Goal: Task Accomplishment & Management: Use online tool/utility

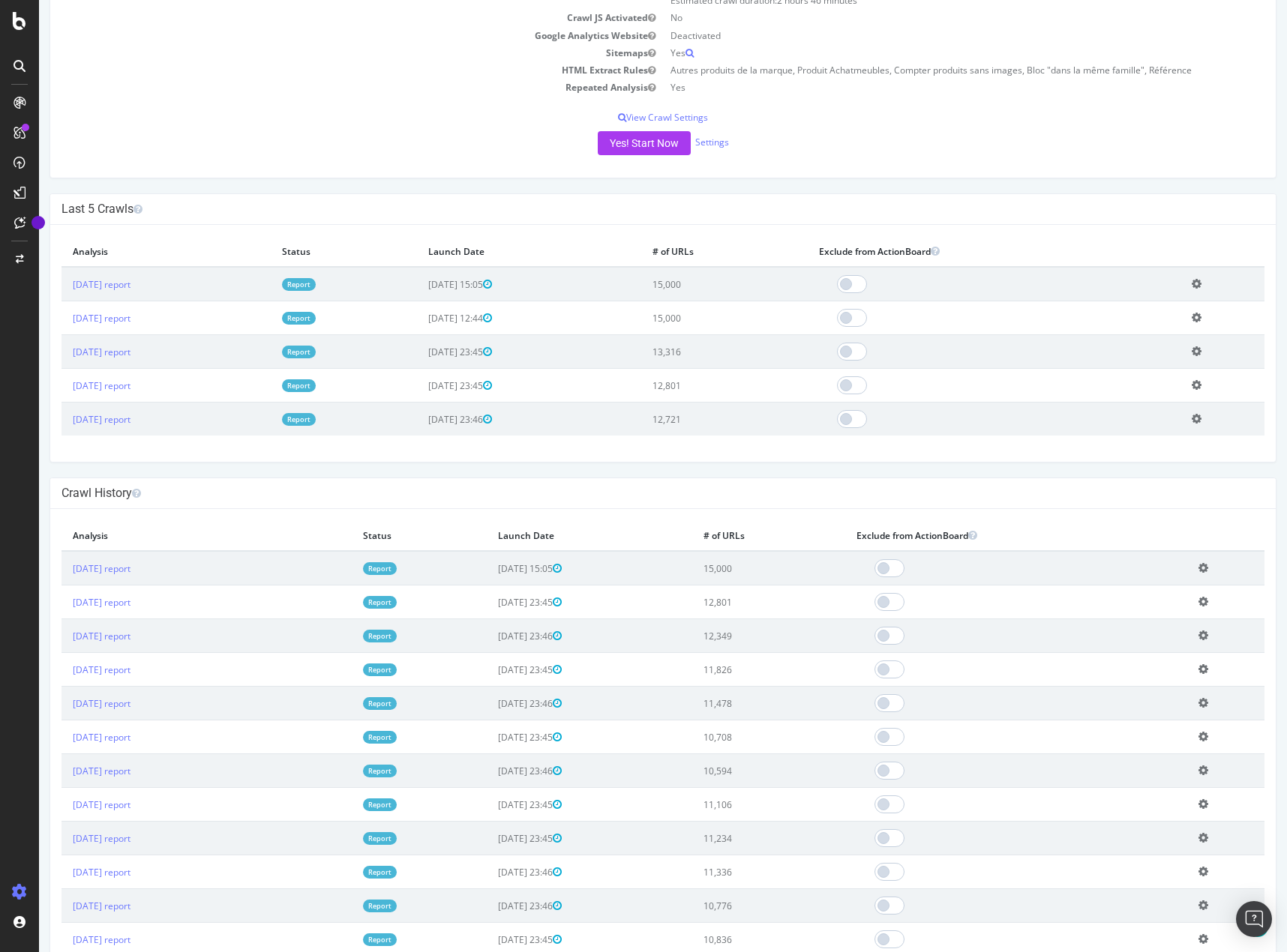
scroll to position [450, 0]
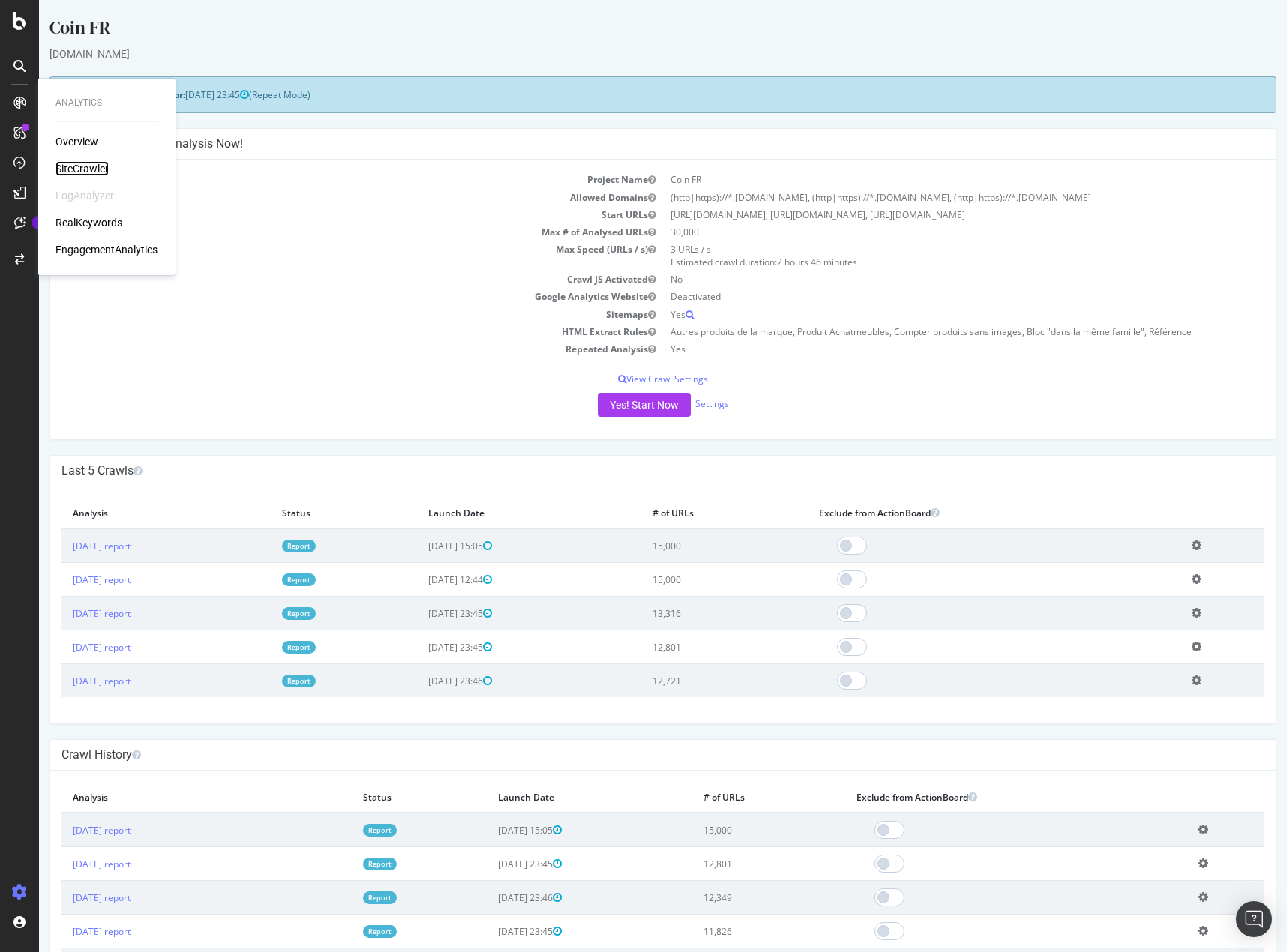
click at [87, 165] on div "SiteCrawler" at bounding box center [82, 168] width 53 height 15
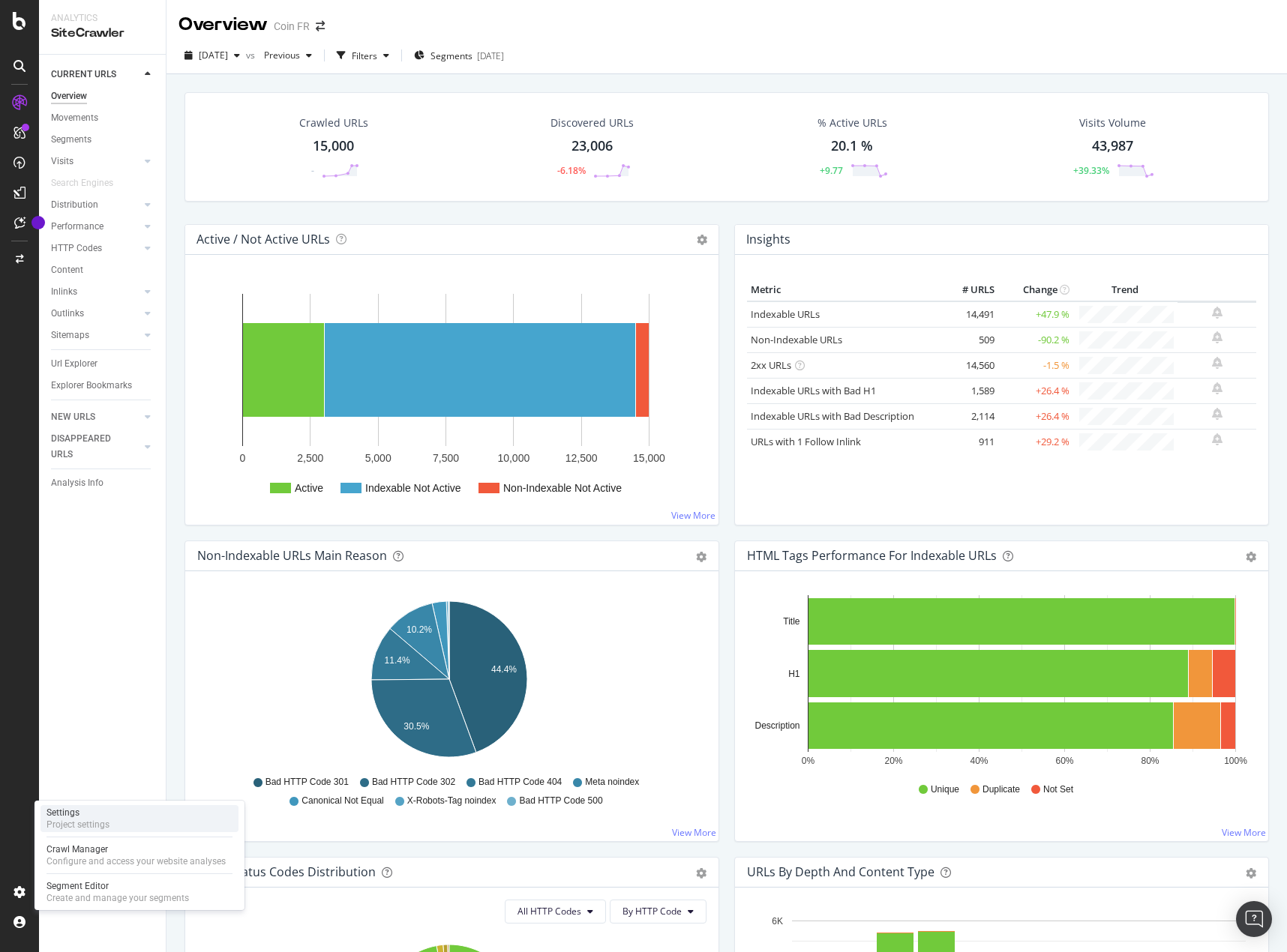
click at [91, 826] on div "Project settings" at bounding box center [78, 824] width 63 height 12
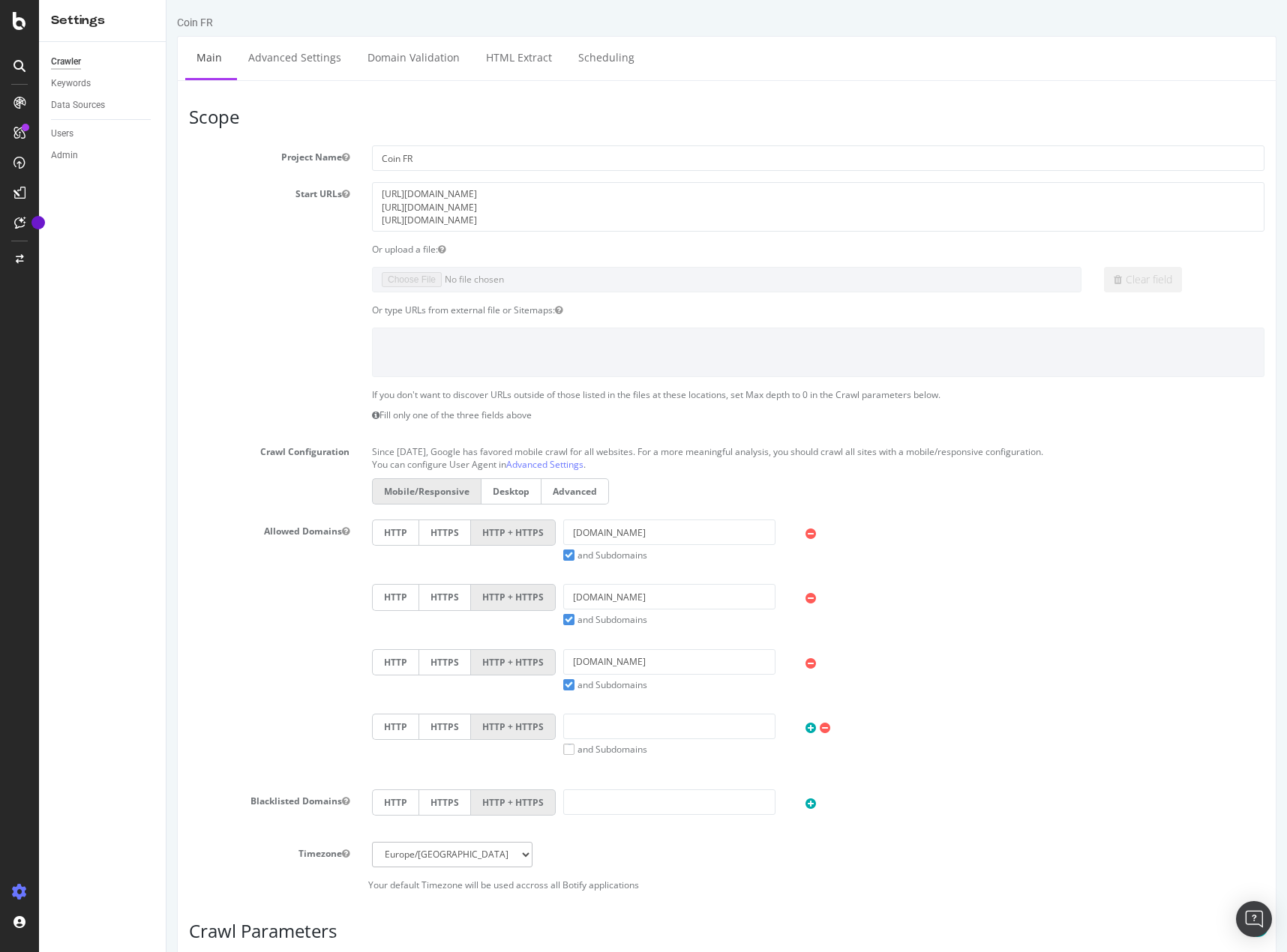
scroll to position [375, 0]
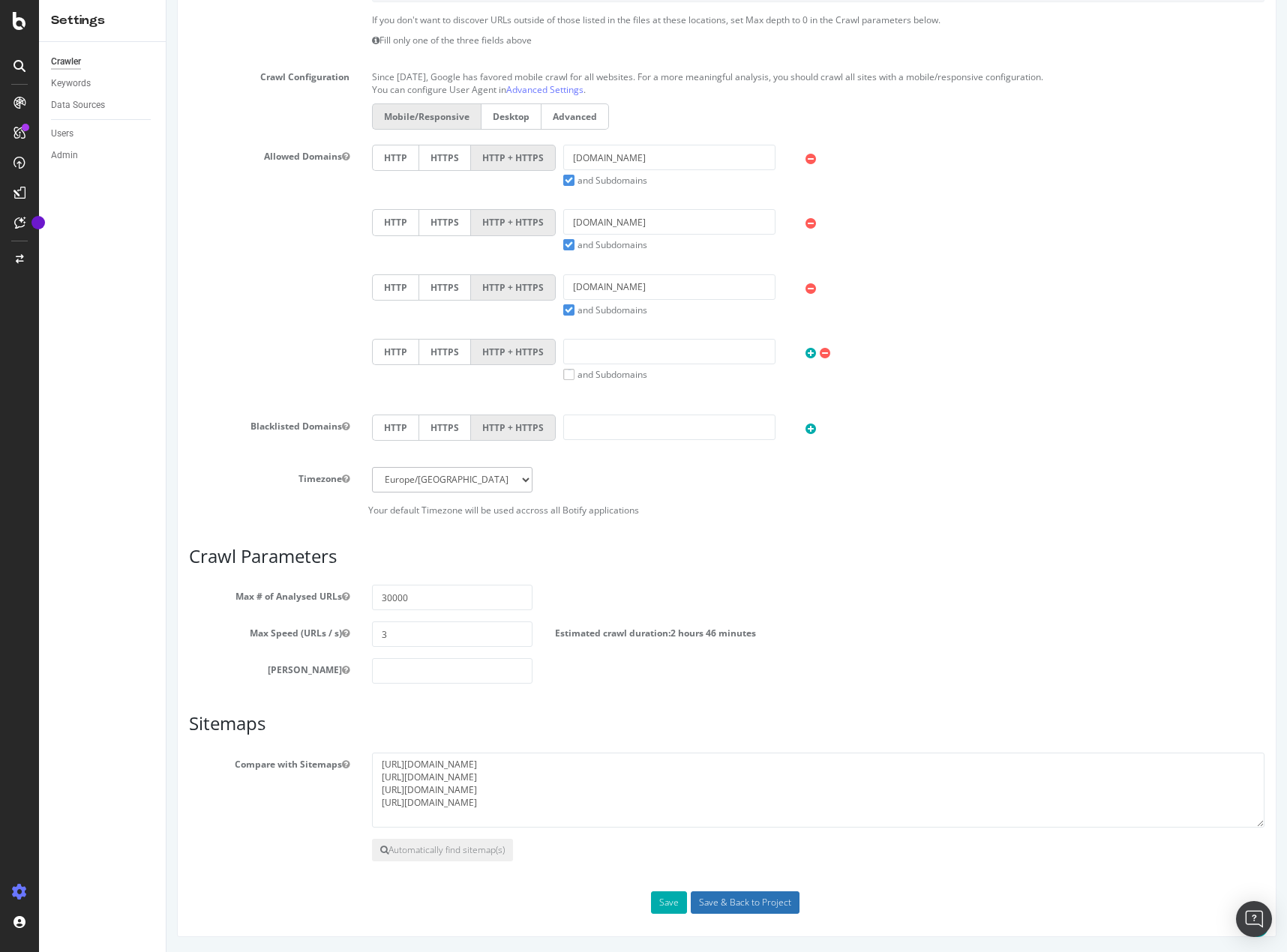
click at [746, 903] on input "Save & Back to Project" at bounding box center [745, 902] width 109 height 23
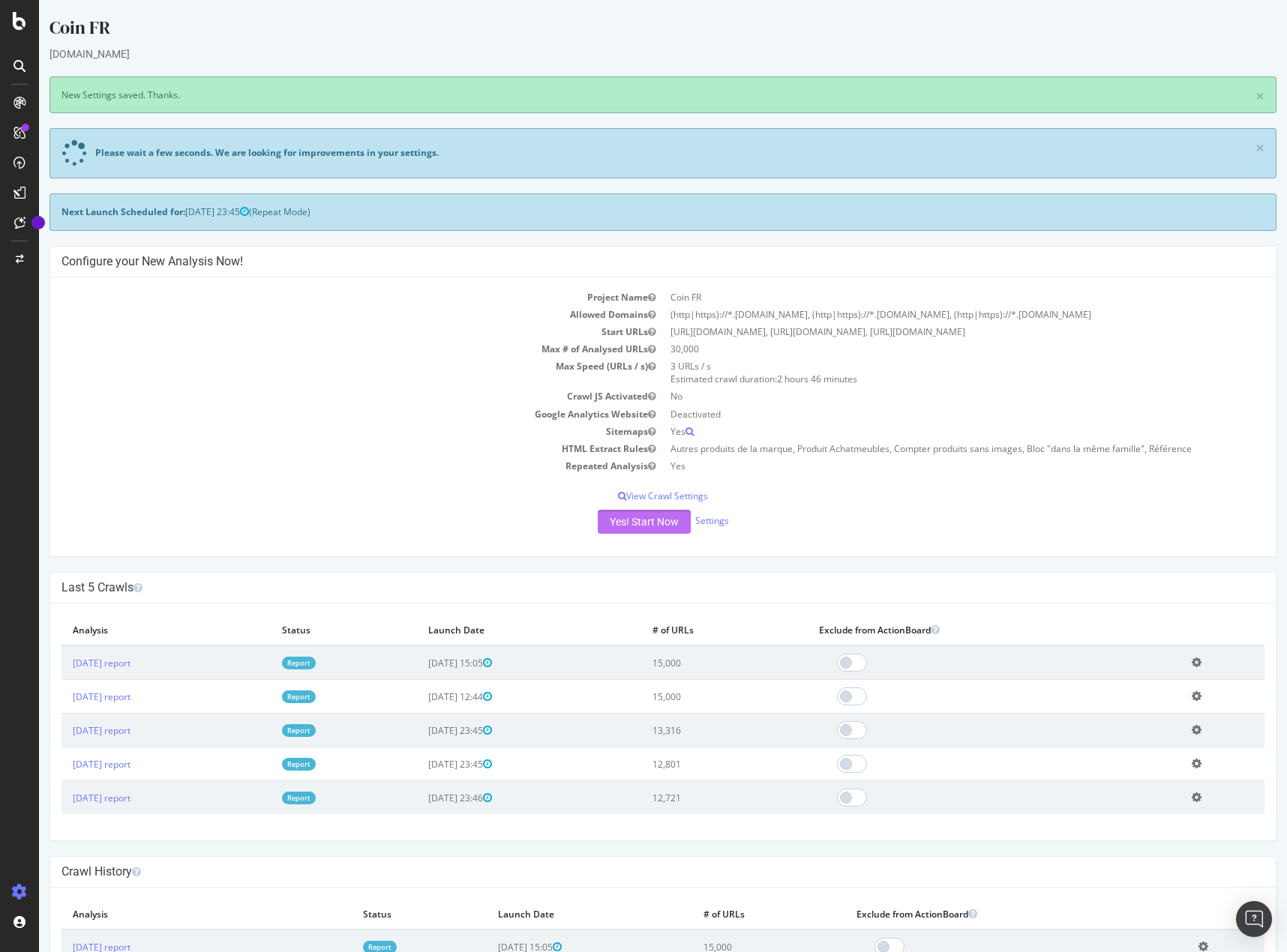
click at [621, 519] on button "Yes! Start Now" at bounding box center [644, 522] width 93 height 24
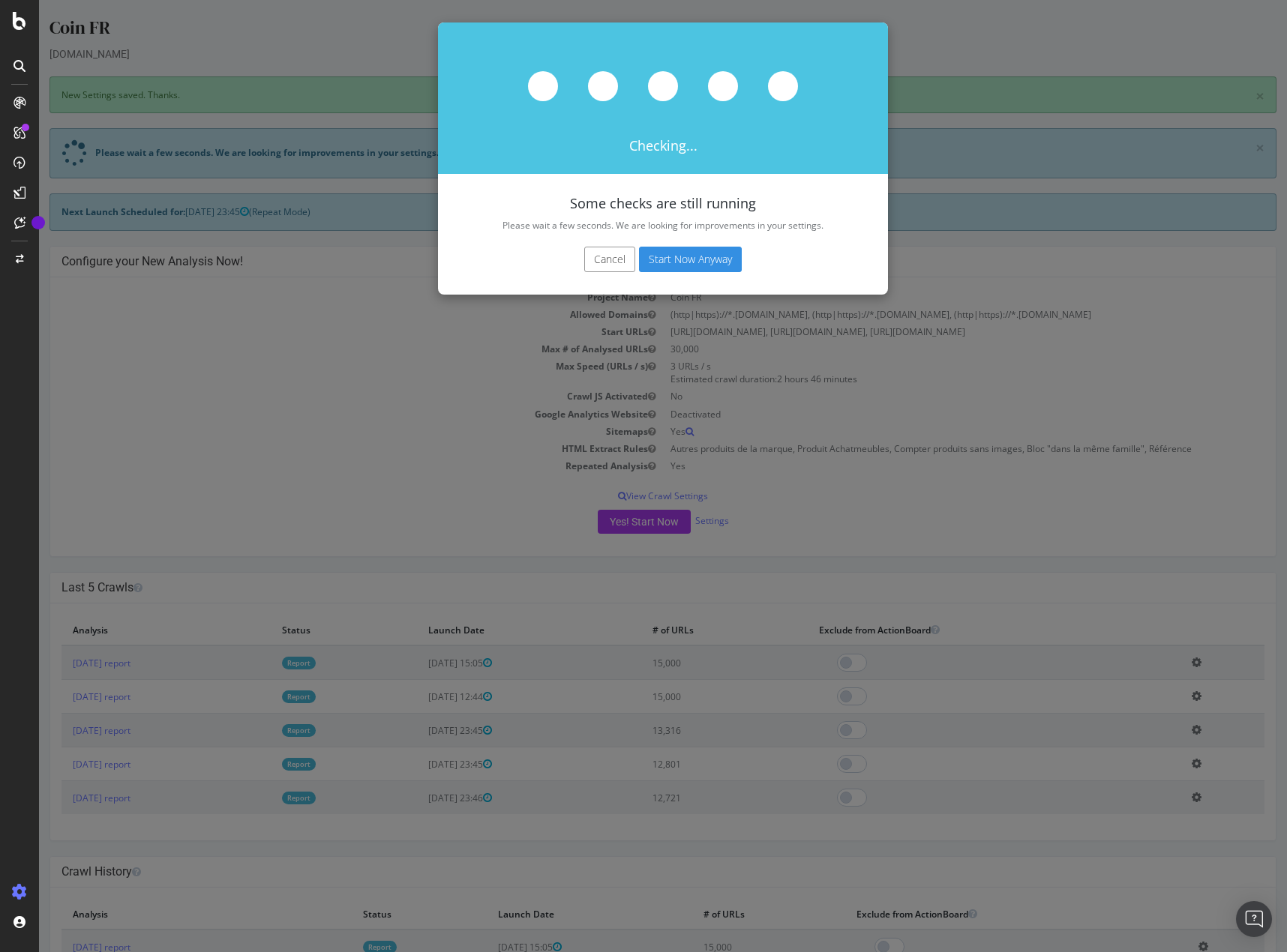
click at [717, 258] on button "Start Now Anyway" at bounding box center [691, 259] width 103 height 26
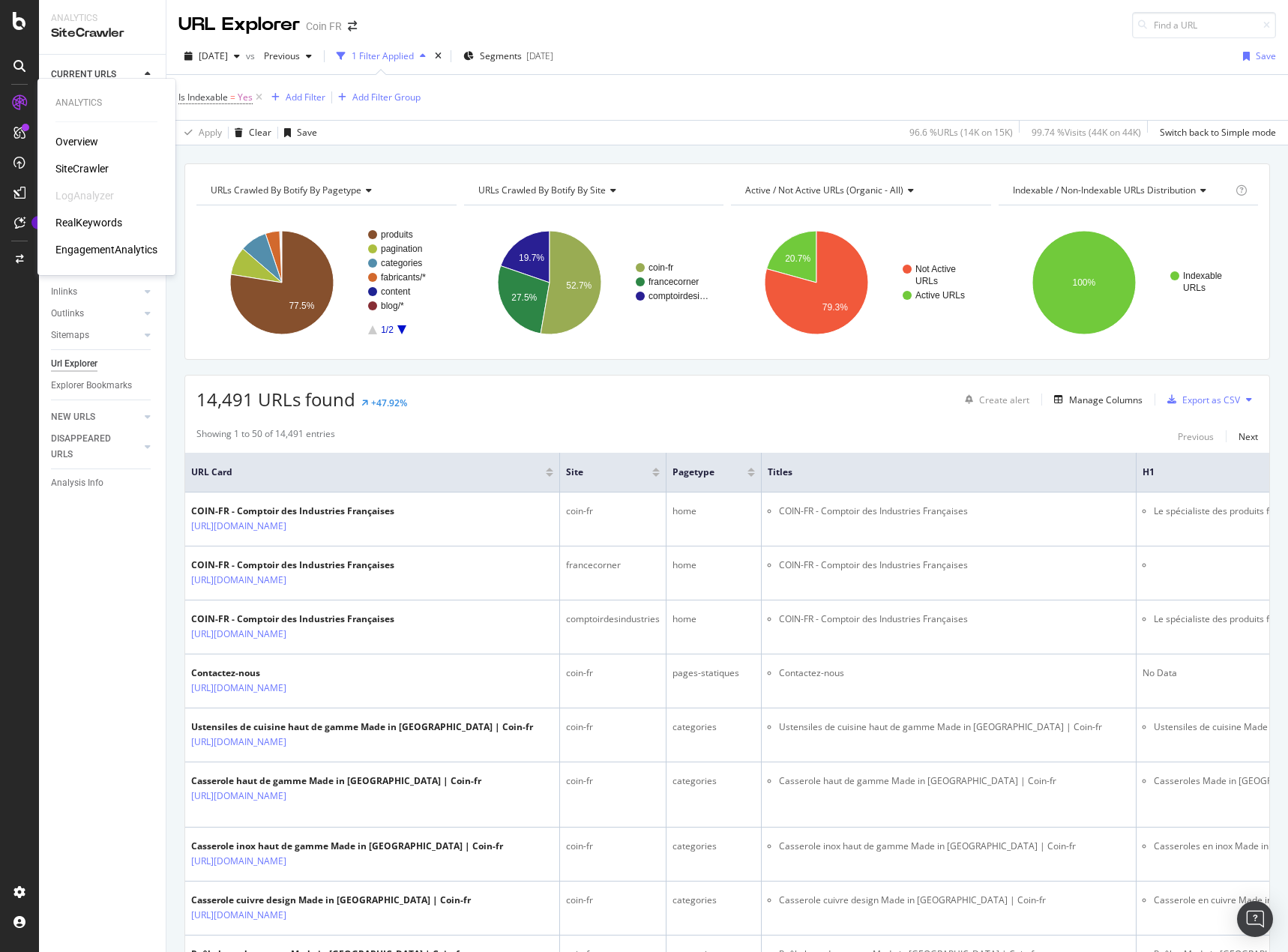
click at [82, 139] on div "Overview" at bounding box center [76, 141] width 43 height 15
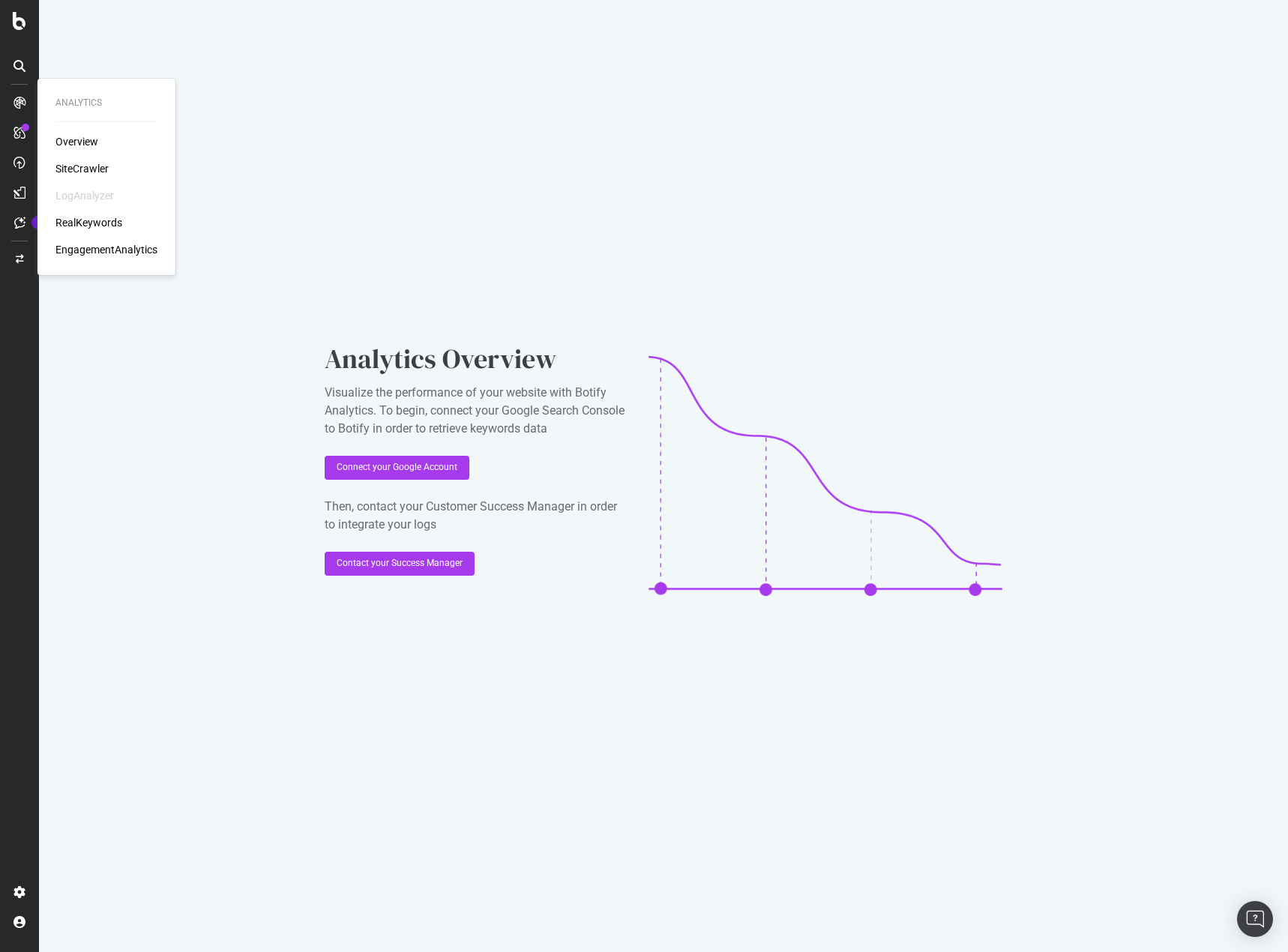
click at [82, 174] on div "SiteCrawler" at bounding box center [82, 168] width 53 height 15
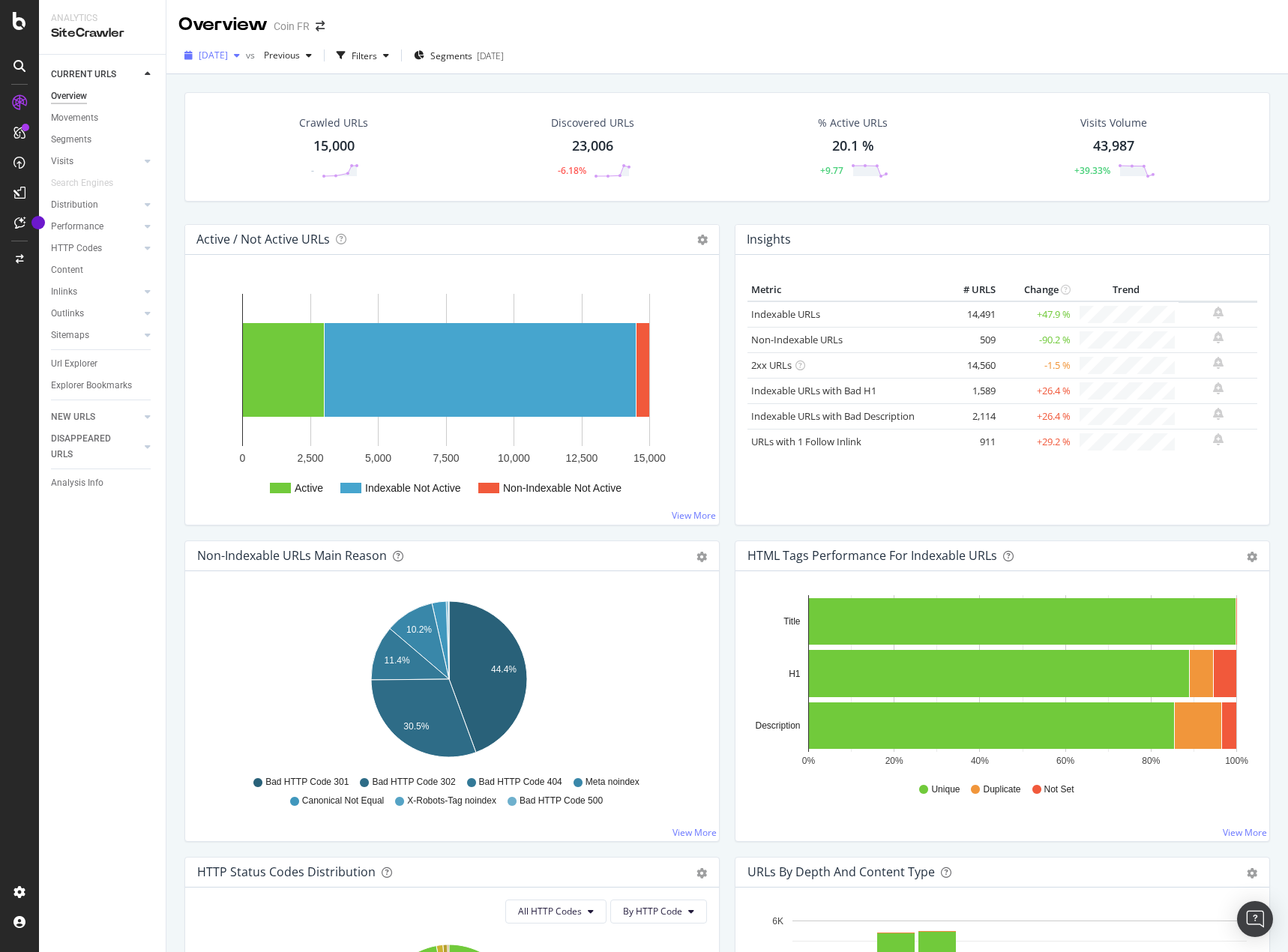
click at [223, 51] on span "[DATE]" at bounding box center [213, 55] width 30 height 12
click at [686, 69] on div "[DATE] vs Previous Filters Segments [DATE]" at bounding box center [727, 58] width 1121 height 30
click at [112, 847] on div "Crawl Manager" at bounding box center [136, 849] width 179 height 12
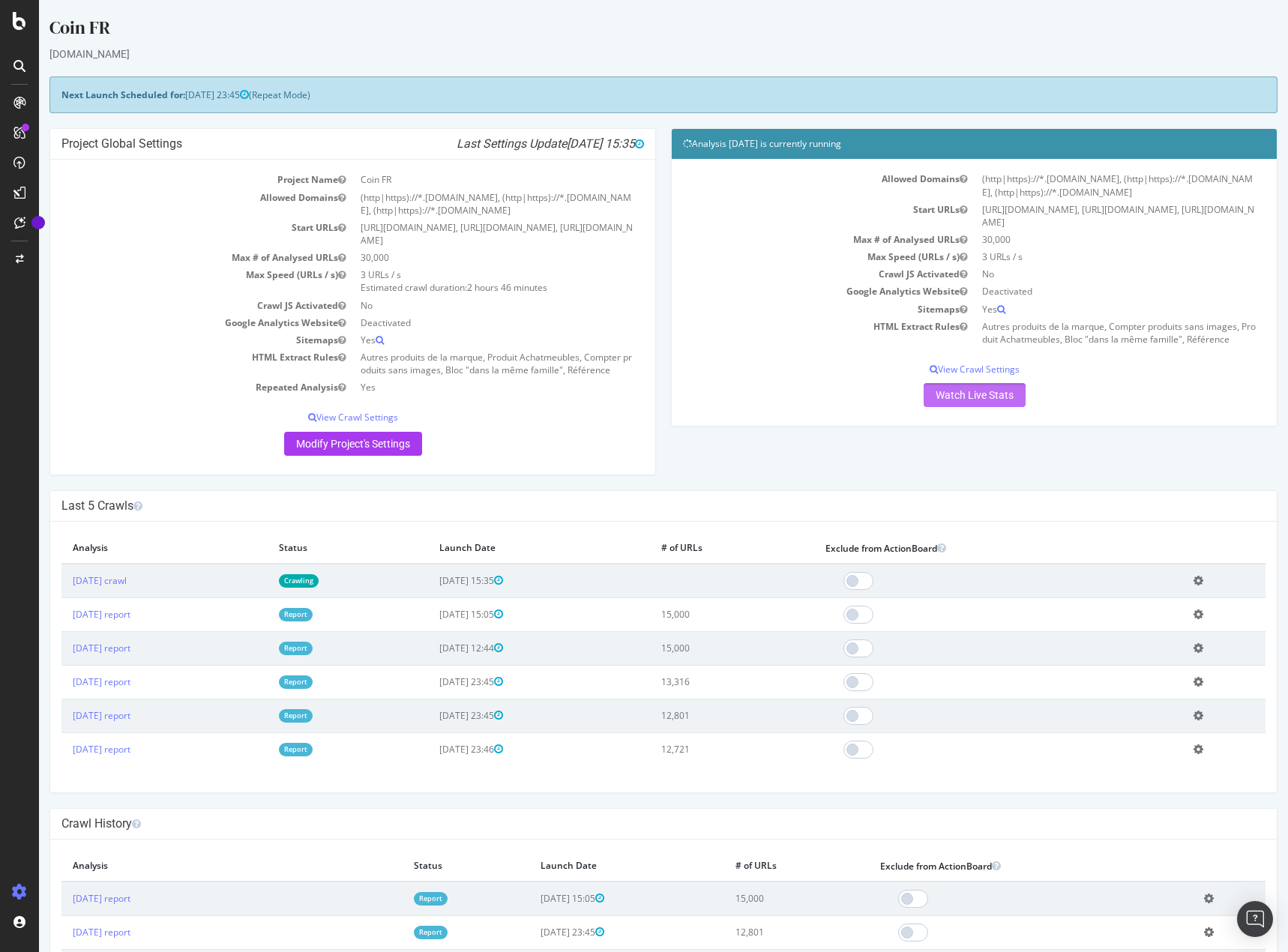
click at [973, 389] on link "Watch Live Stats" at bounding box center [974, 395] width 102 height 24
